Goal: Check status

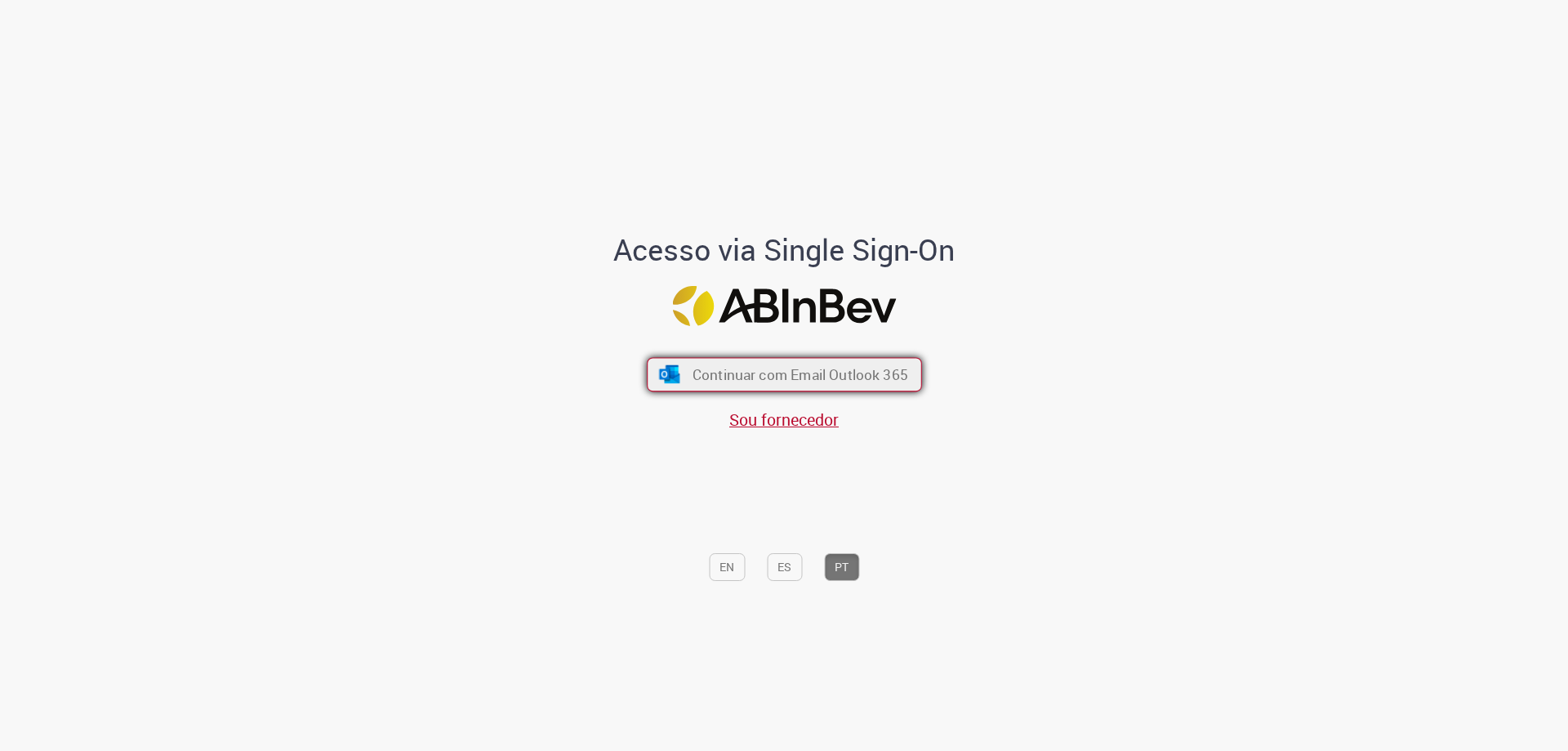
click at [825, 376] on span "Continuar com Email Outlook 365" at bounding box center [800, 374] width 215 height 19
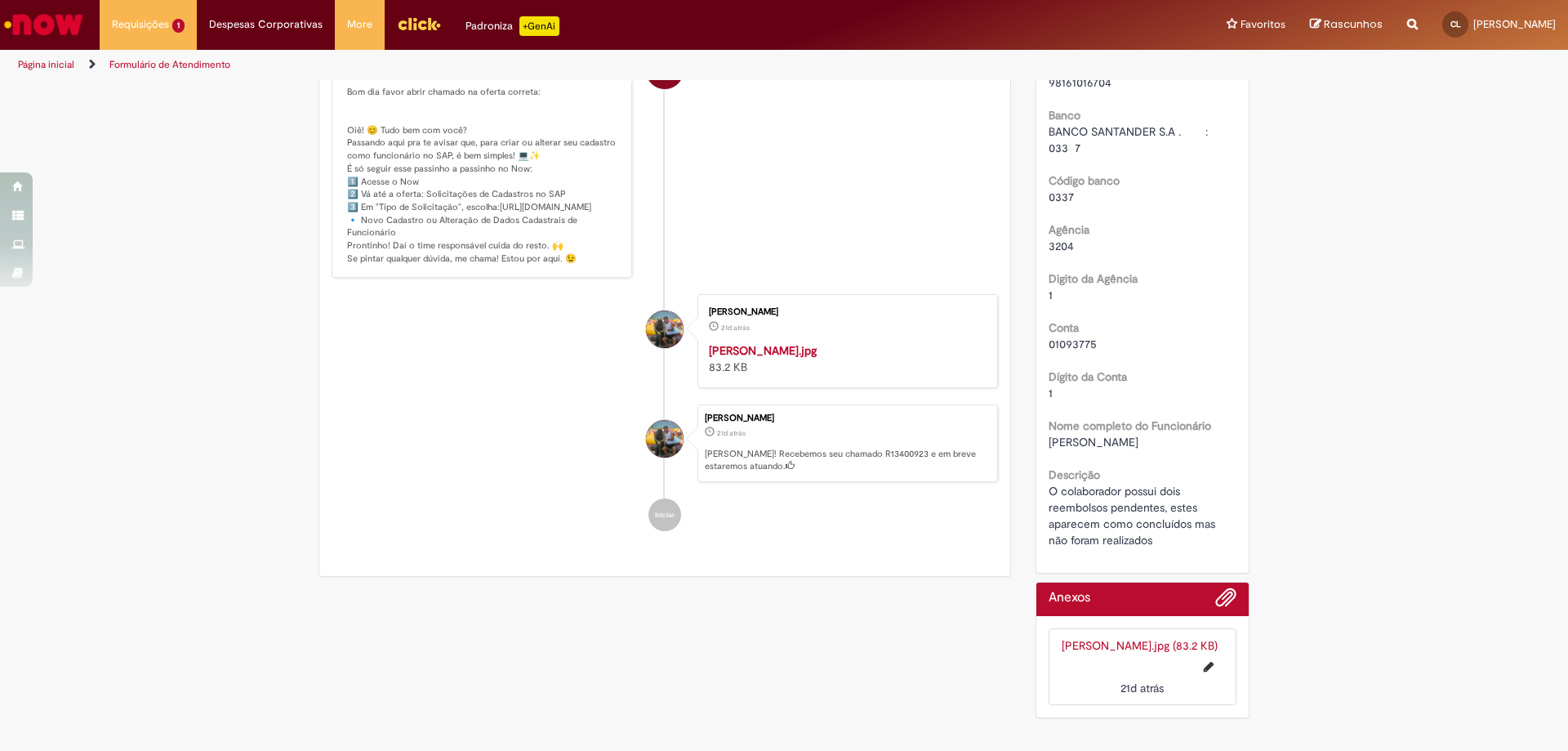
scroll to position [468, 0]
click at [868, 342] on img "Histórico de tíquete" at bounding box center [844, 342] width 272 height 0
